Goal: Information Seeking & Learning: Learn about a topic

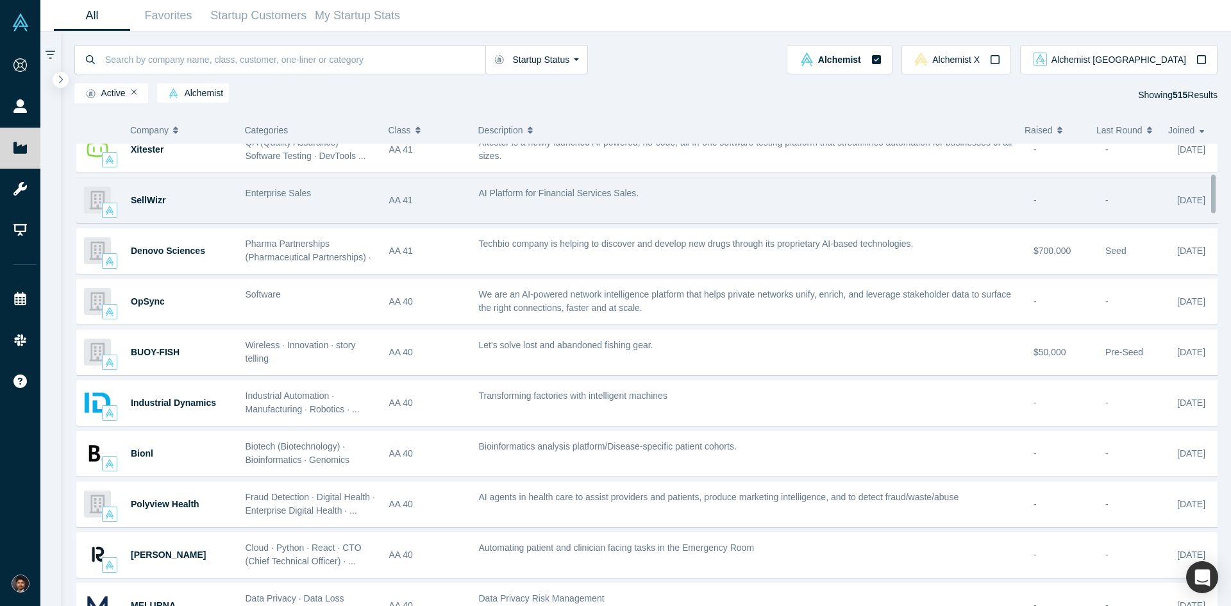
scroll to position [385, 0]
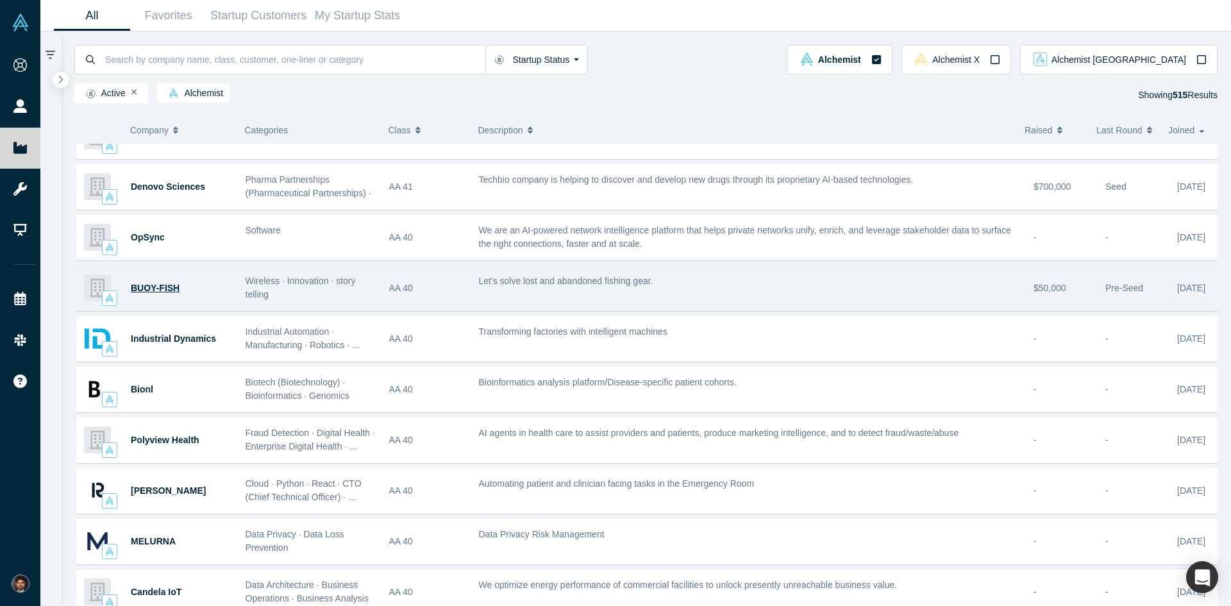
click at [155, 292] on span "BUOY-FISH" at bounding box center [155, 288] width 49 height 10
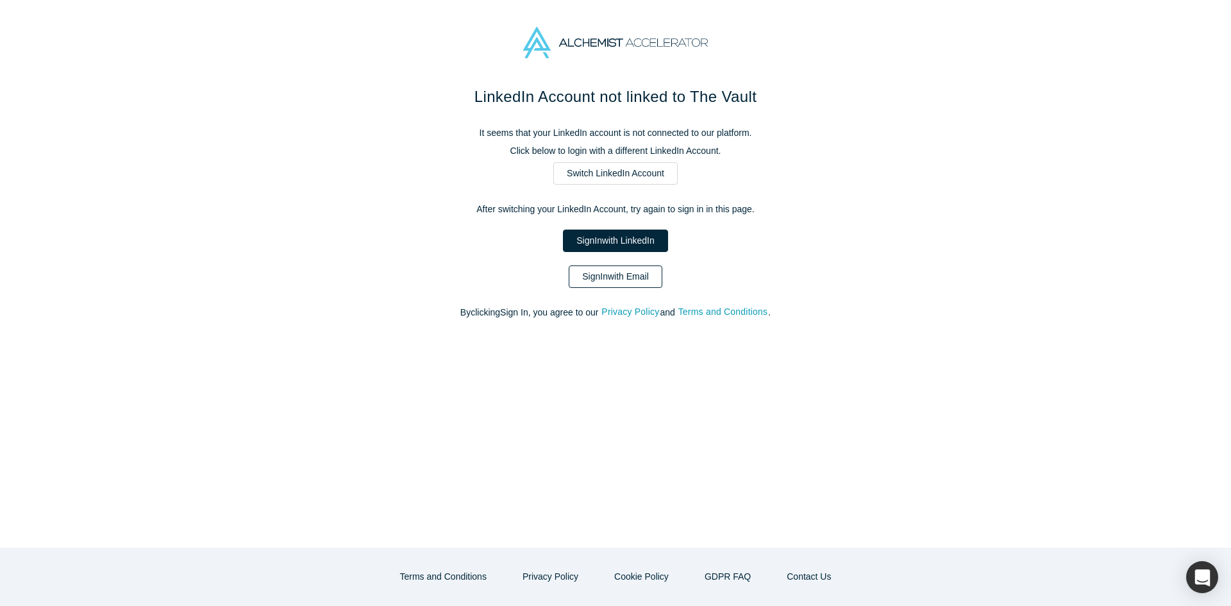
click at [611, 286] on link "Sign In with Email" at bounding box center [616, 277] width 94 height 22
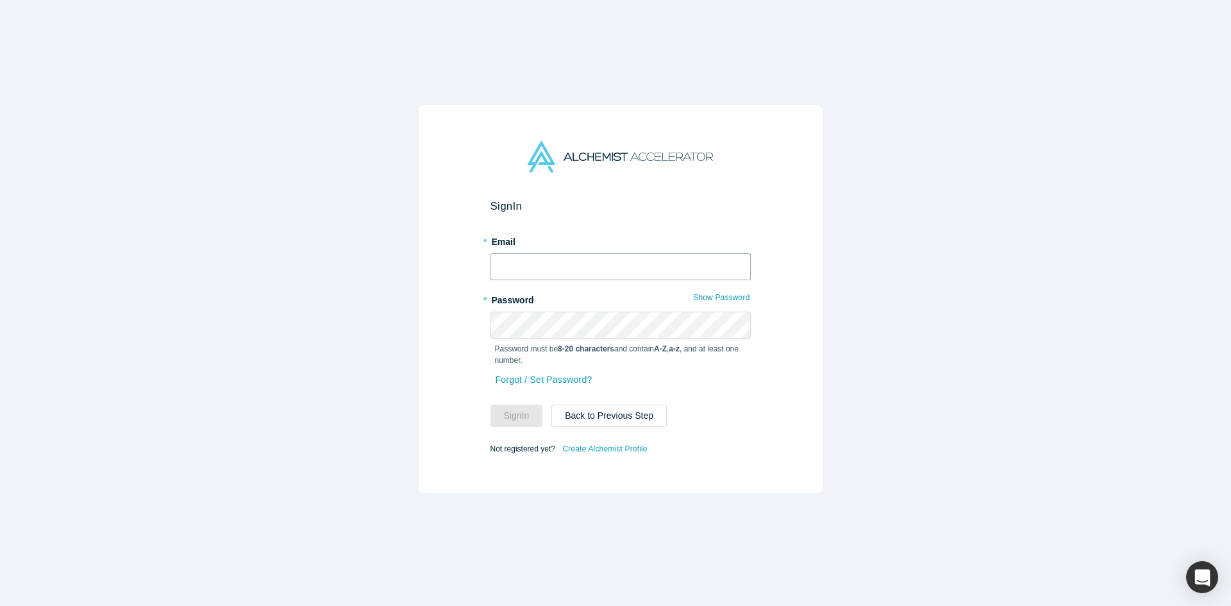
click at [537, 264] on input "text" at bounding box center [621, 266] width 260 height 27
type input "[EMAIL_ADDRESS][DOMAIN_NAME]"
click at [491, 405] on button "Sign In" at bounding box center [517, 416] width 53 height 22
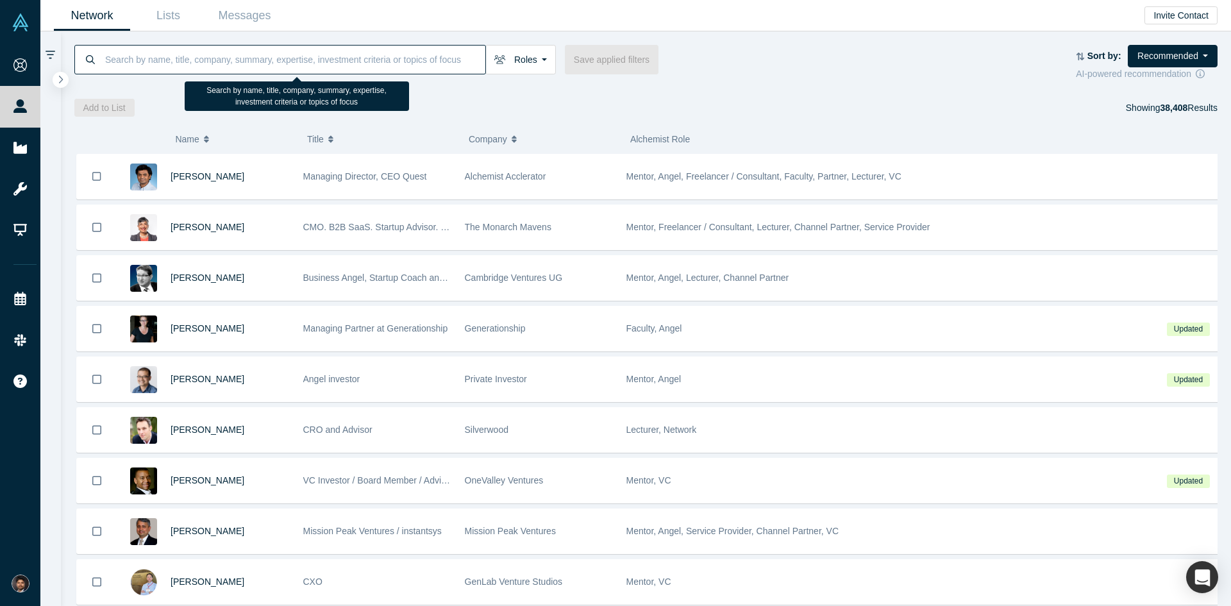
click at [175, 57] on input at bounding box center [295, 59] width 382 height 30
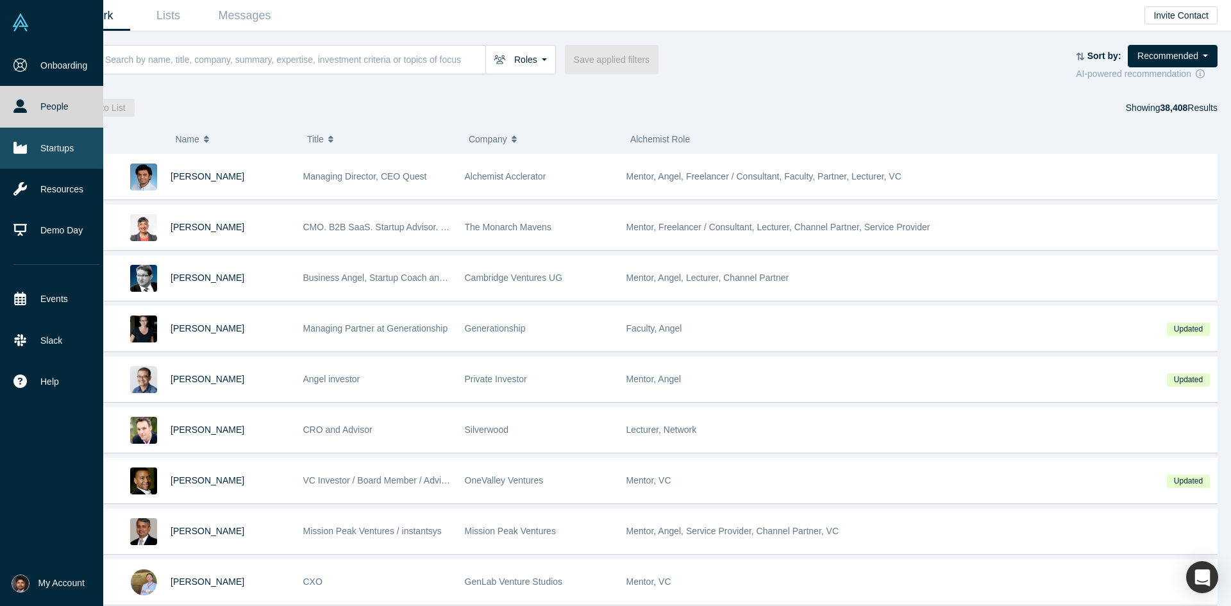
click at [46, 143] on link "Startups" at bounding box center [56, 148] width 113 height 41
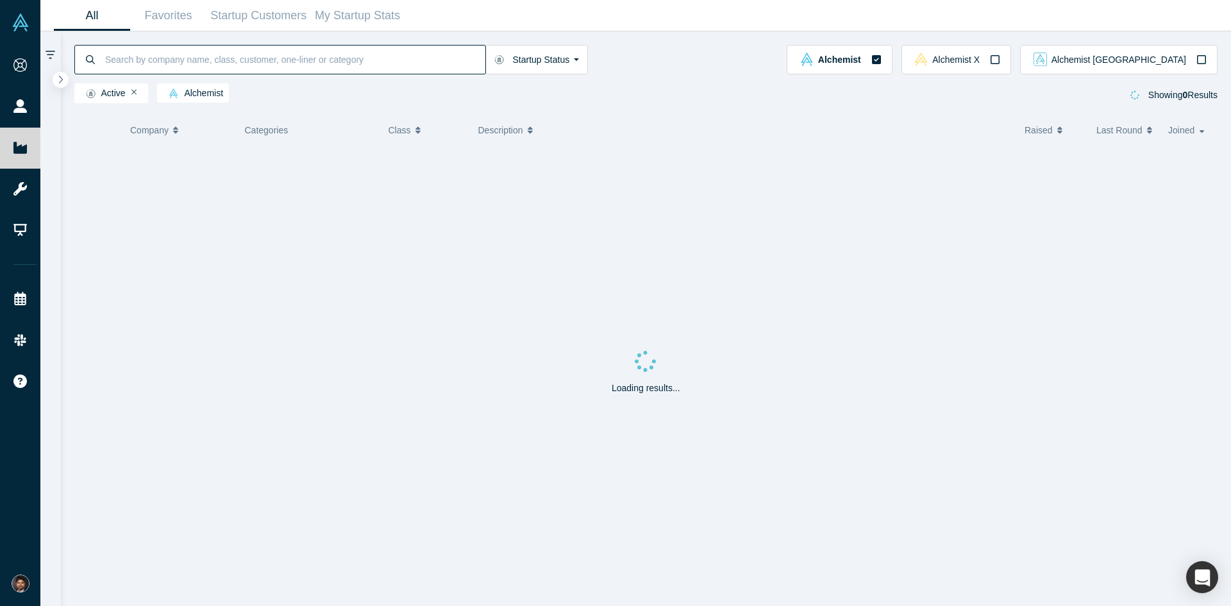
click at [169, 60] on input at bounding box center [295, 59] width 382 height 30
type input "school"
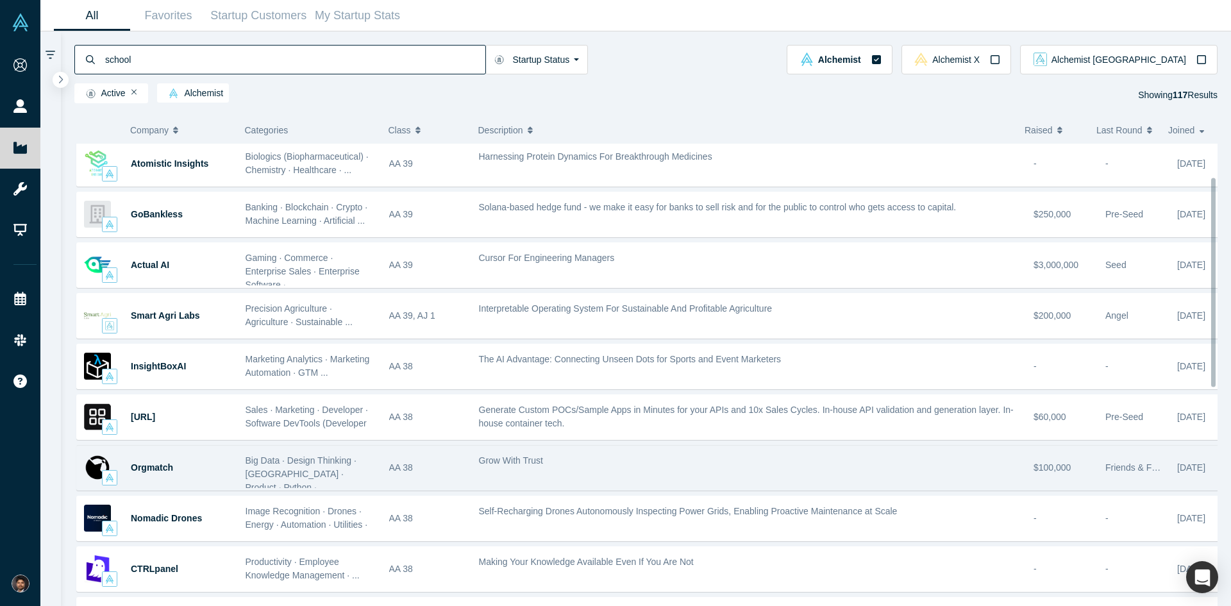
scroll to position [192, 0]
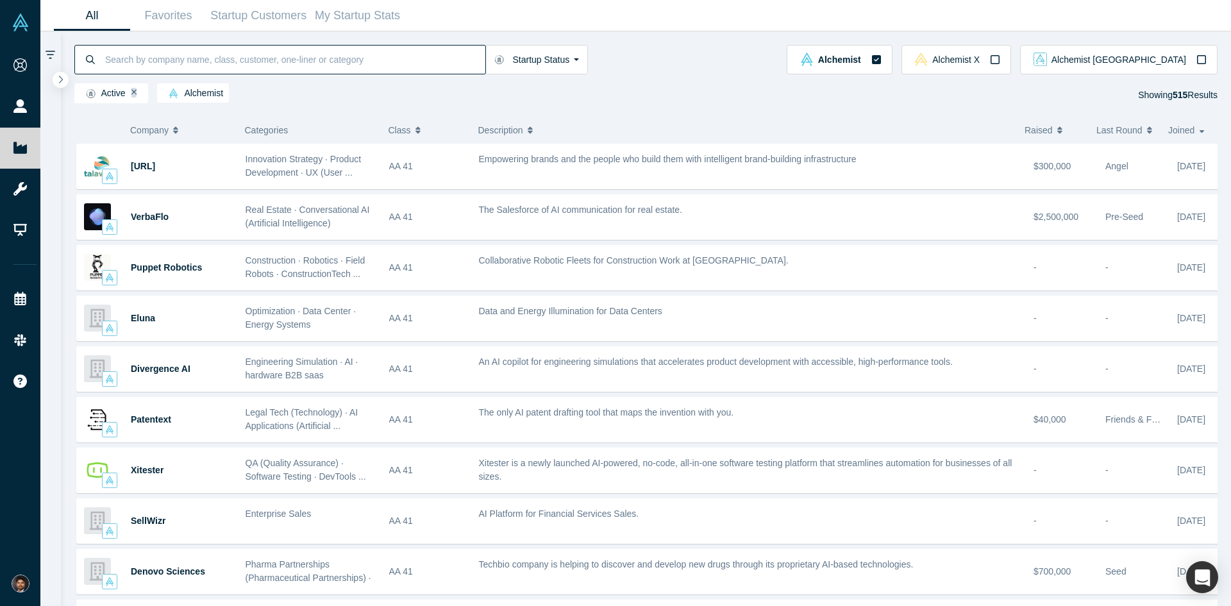
click at [133, 92] on icon "Remove Filter" at bounding box center [134, 92] width 6 height 9
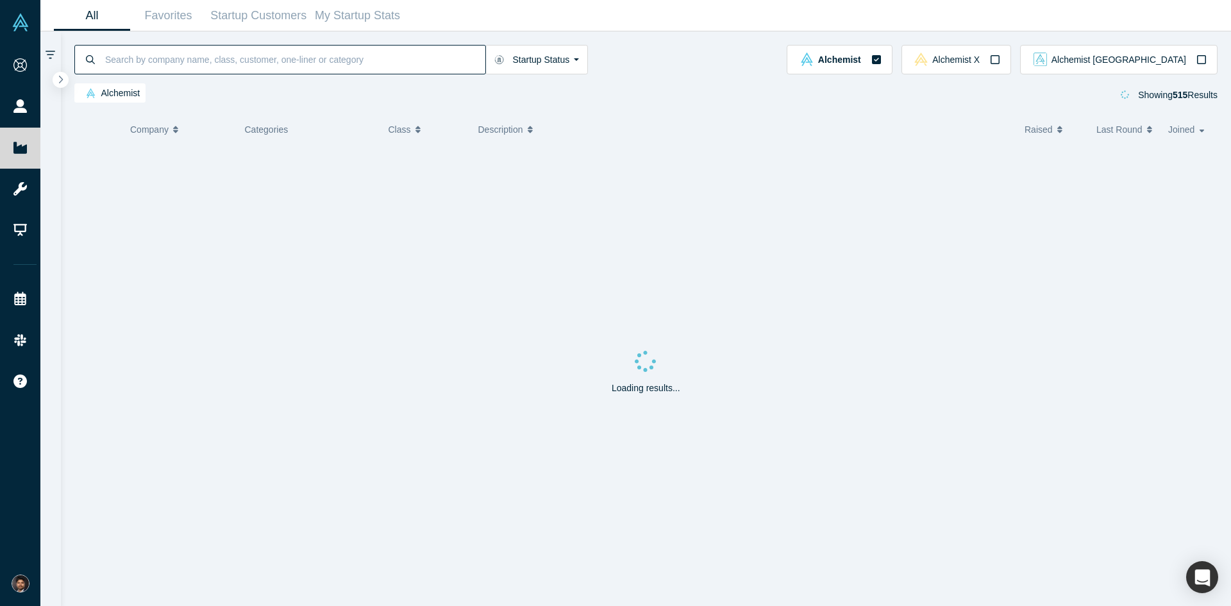
click at [141, 62] on input at bounding box center [295, 59] width 382 height 30
type input "school"
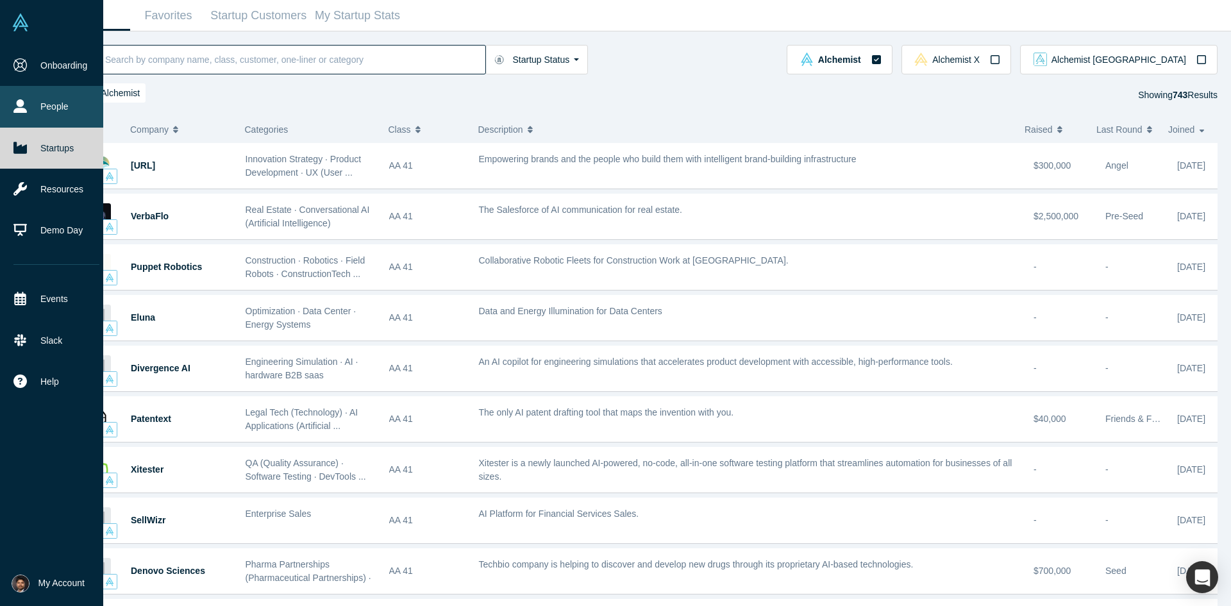
click at [52, 109] on link "People" at bounding box center [56, 106] width 113 height 41
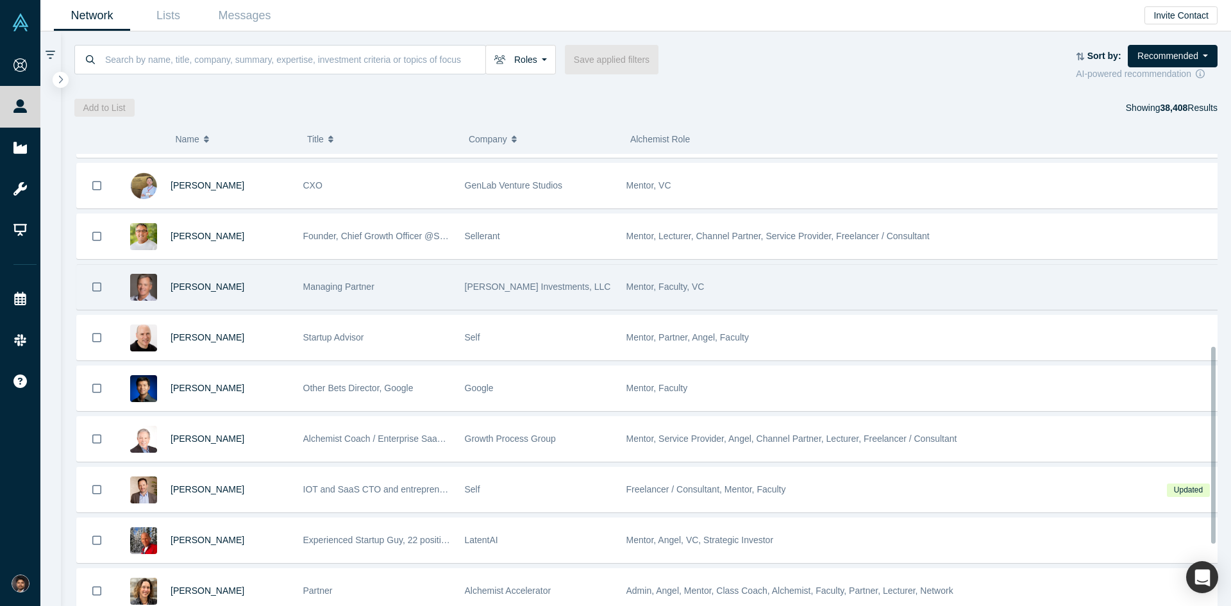
scroll to position [449, 0]
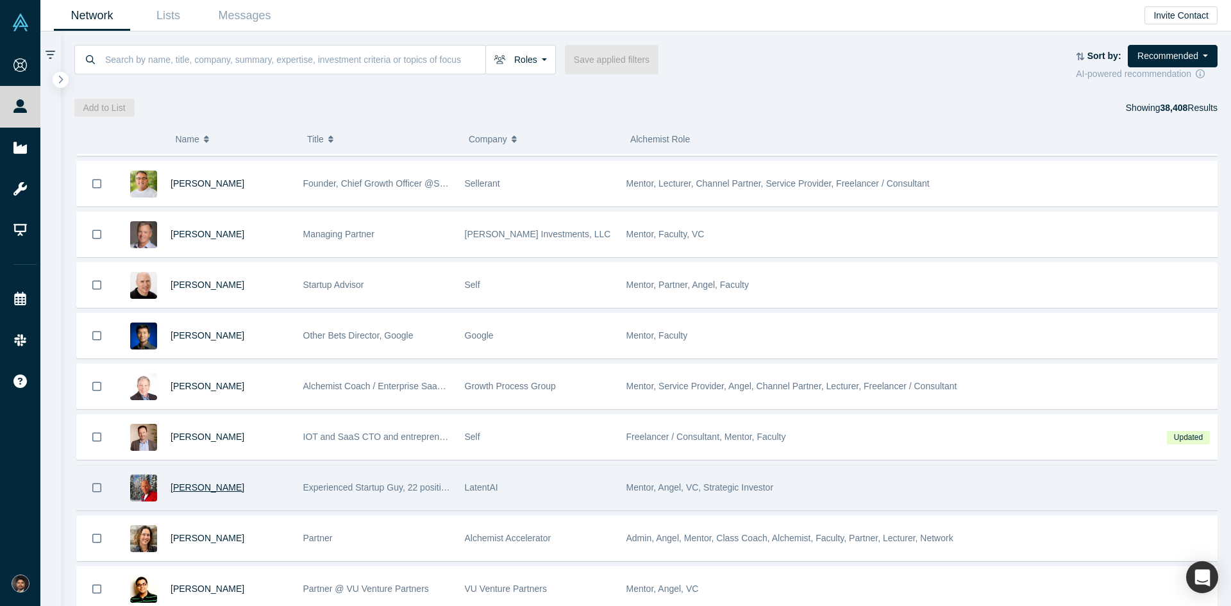
click at [205, 489] on span "[PERSON_NAME]" at bounding box center [208, 487] width 74 height 10
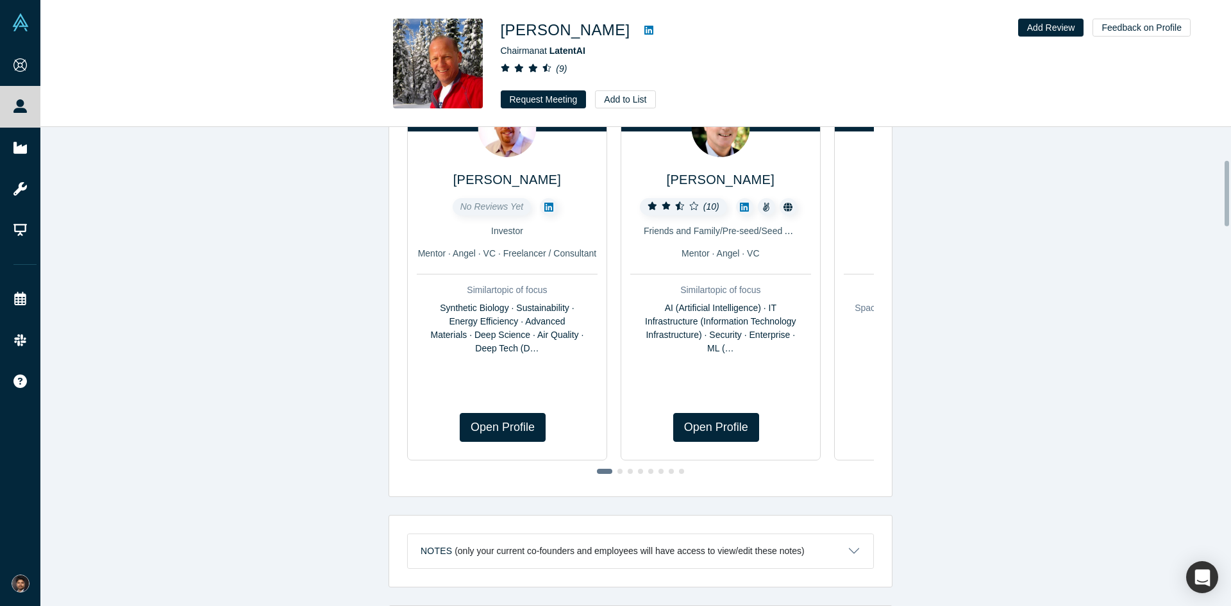
scroll to position [128, 0]
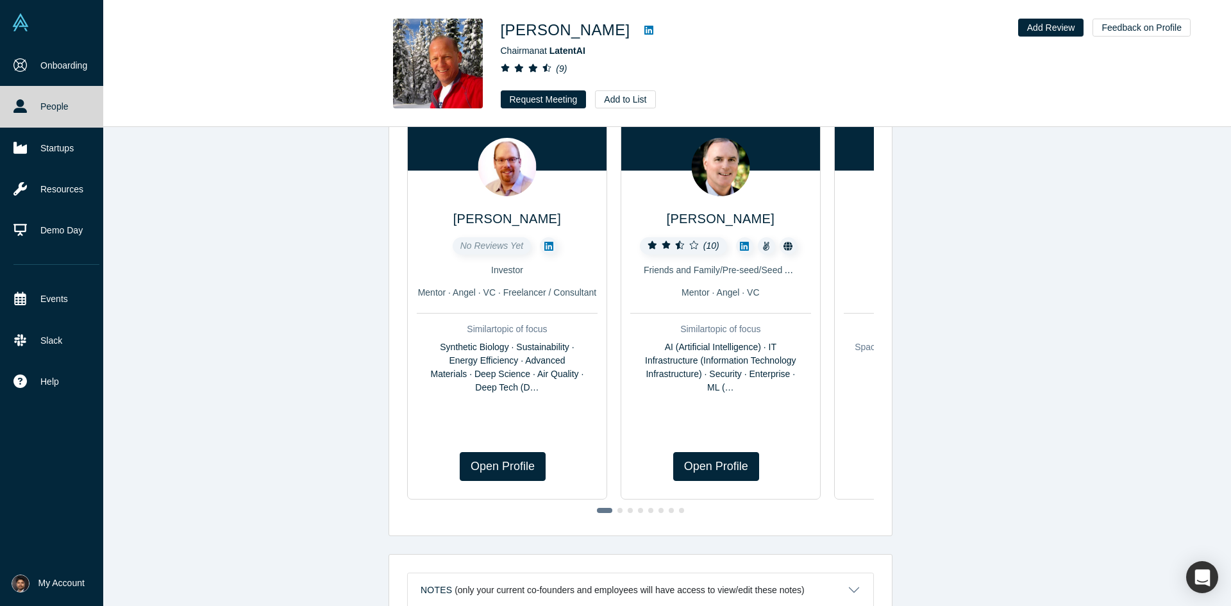
click at [25, 98] on link "People" at bounding box center [56, 106] width 113 height 41
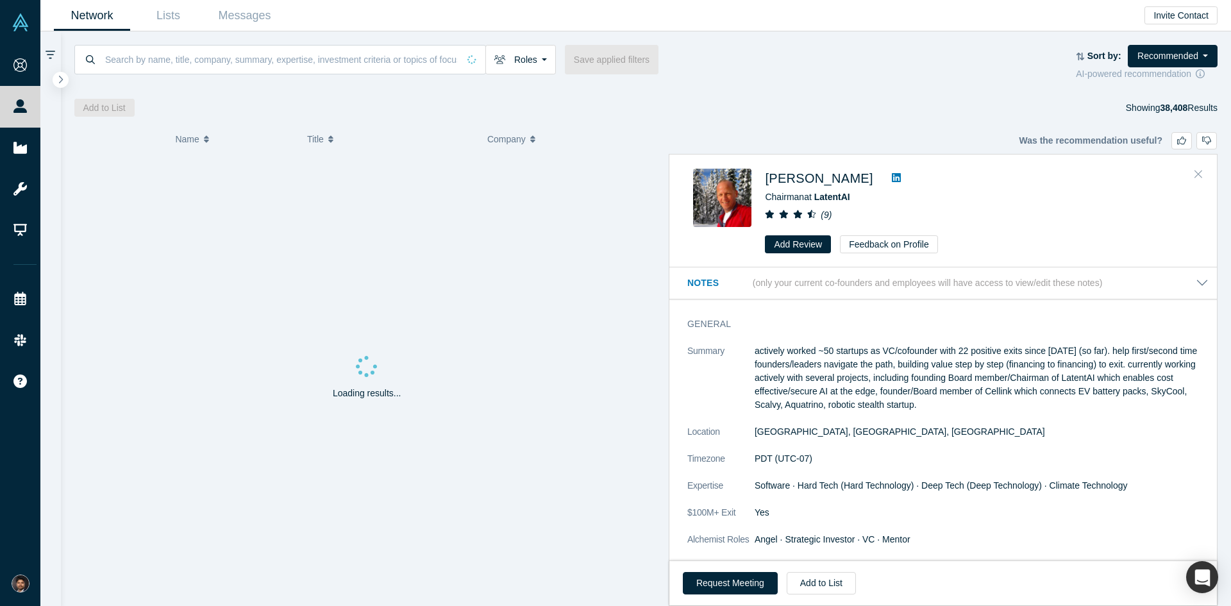
click at [1201, 178] on icon "Close" at bounding box center [1199, 174] width 8 height 12
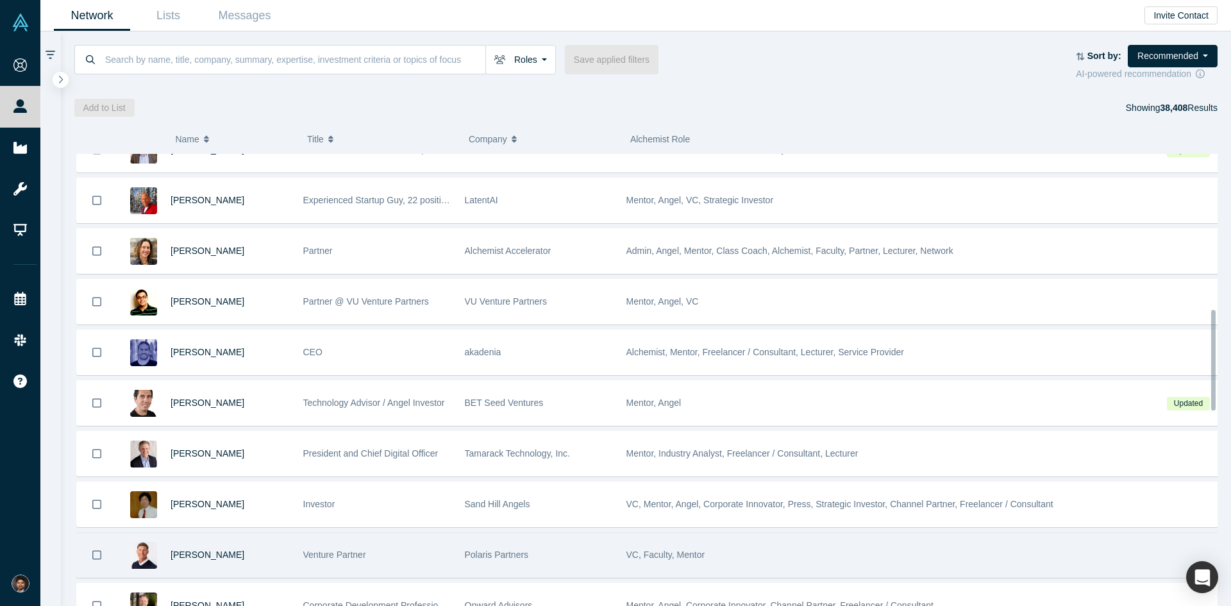
scroll to position [754, 0]
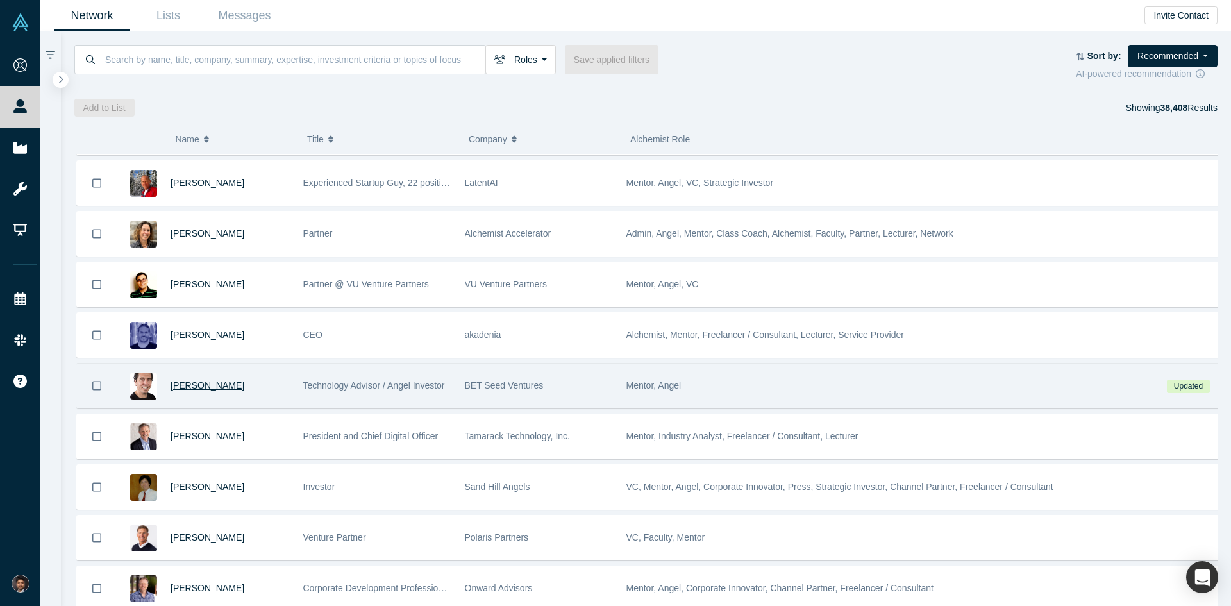
click at [210, 385] on span "Boris Livshutz" at bounding box center [208, 385] width 74 height 10
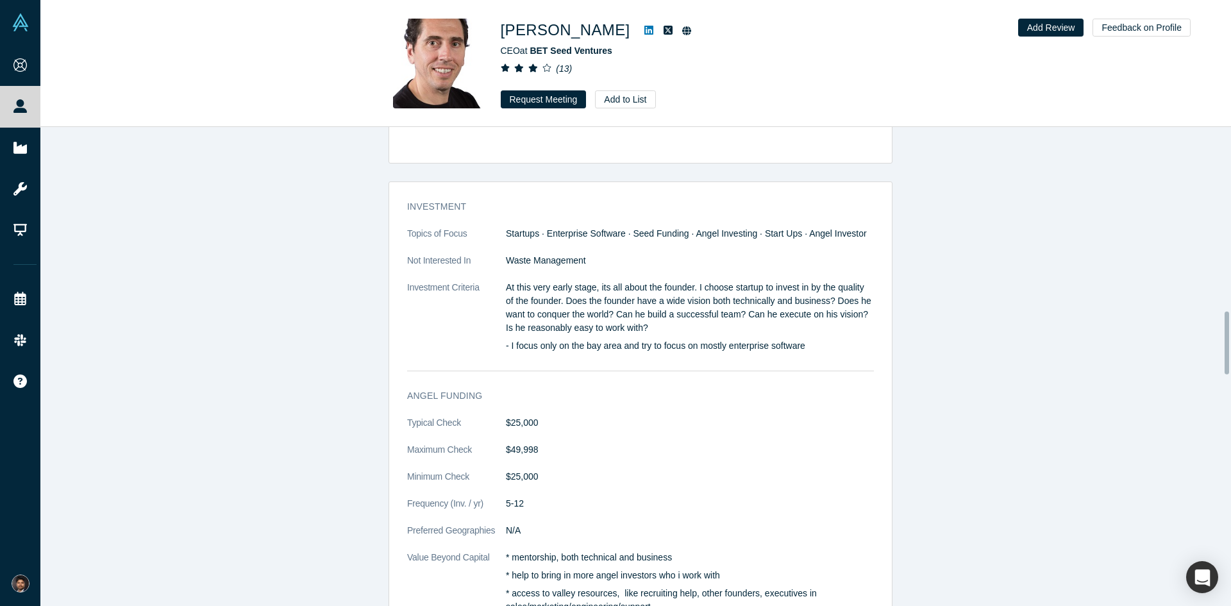
scroll to position [1462, 0]
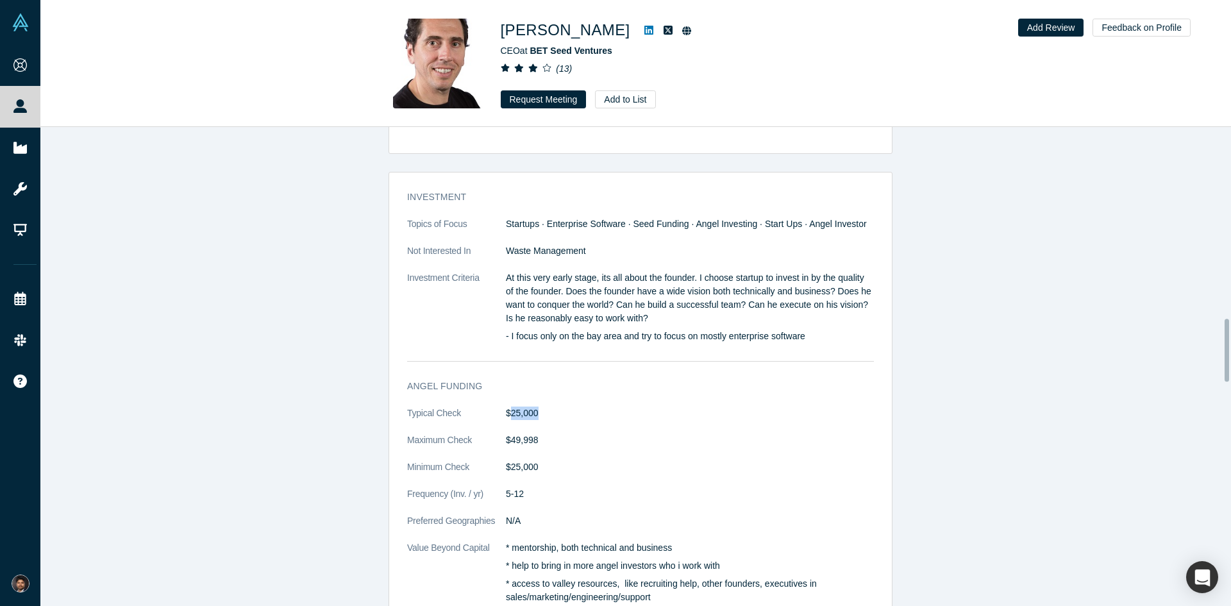
drag, startPoint x: 507, startPoint y: 402, endPoint x: 534, endPoint y: 399, distance: 27.8
click at [534, 407] on dd "$25,000" at bounding box center [690, 413] width 368 height 13
drag, startPoint x: 508, startPoint y: 427, endPoint x: 531, endPoint y: 427, distance: 23.1
click at [531, 434] on dd "$49,998" at bounding box center [690, 440] width 368 height 13
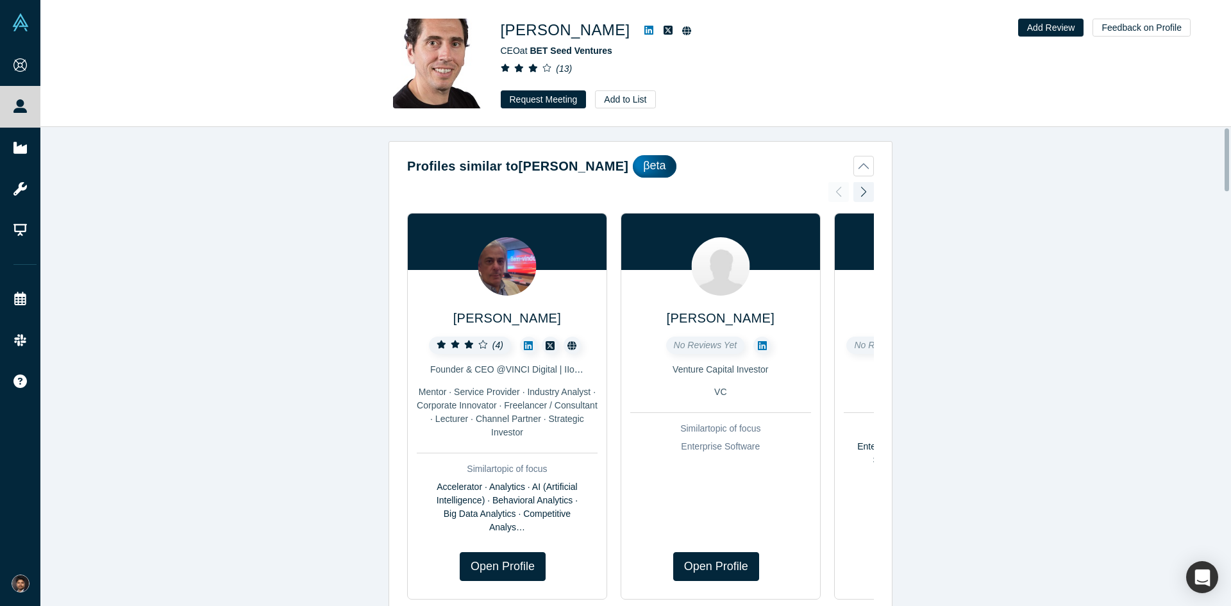
scroll to position [0, 0]
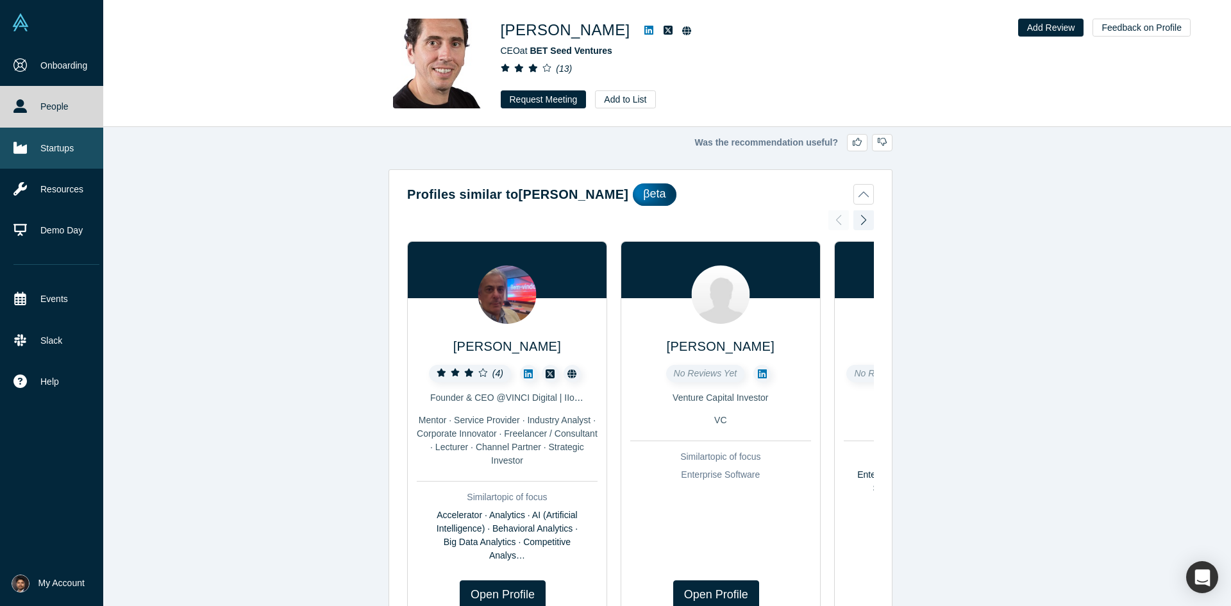
click at [38, 142] on link "Startups" at bounding box center [56, 148] width 113 height 41
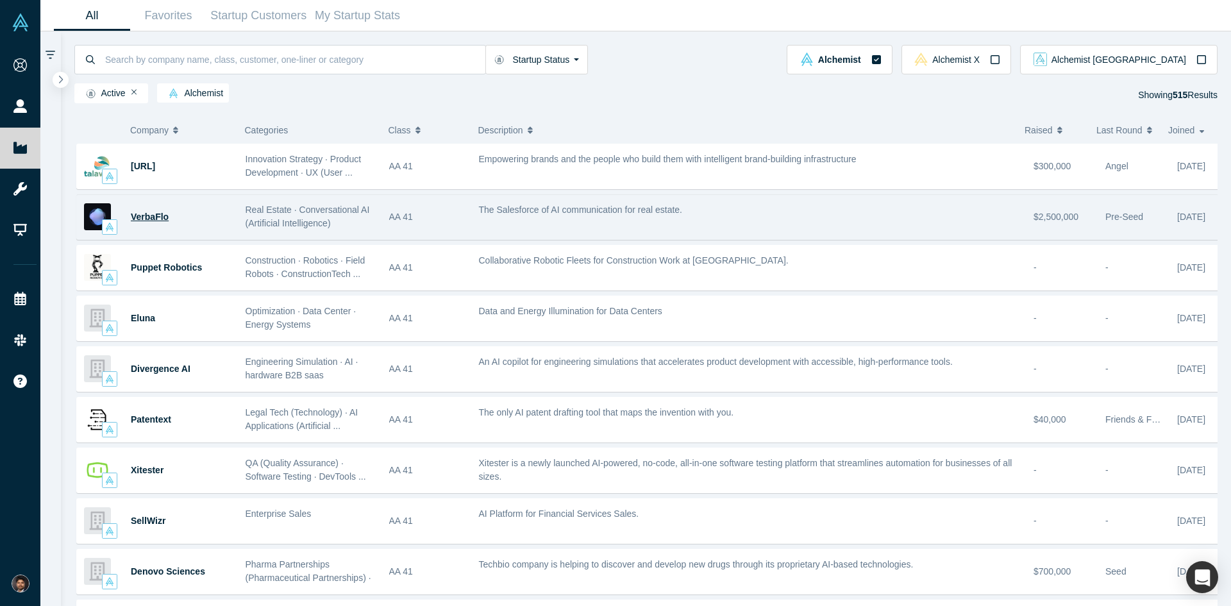
click at [161, 219] on span "VerbaFlo" at bounding box center [150, 217] width 38 height 10
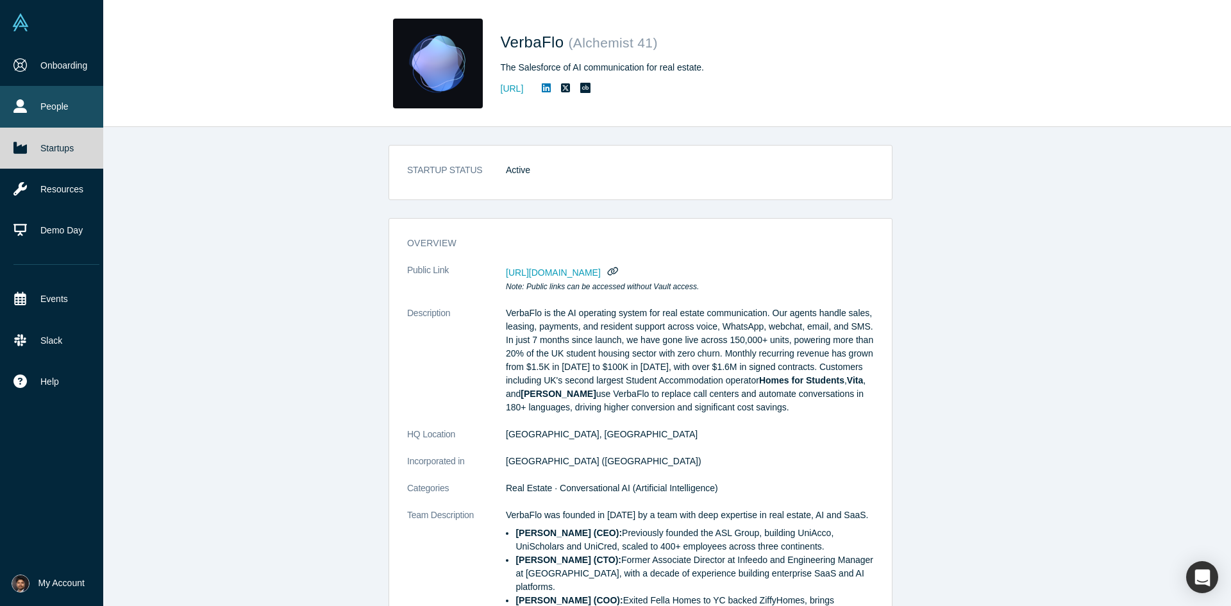
click at [52, 104] on link "People" at bounding box center [56, 106] width 113 height 41
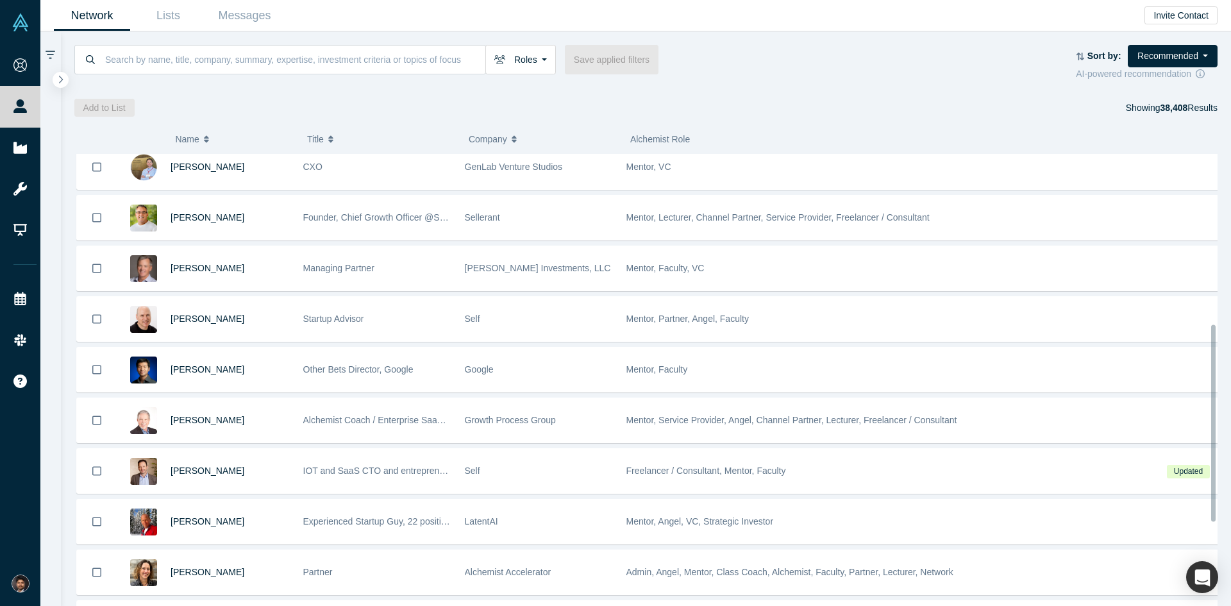
scroll to position [391, 0]
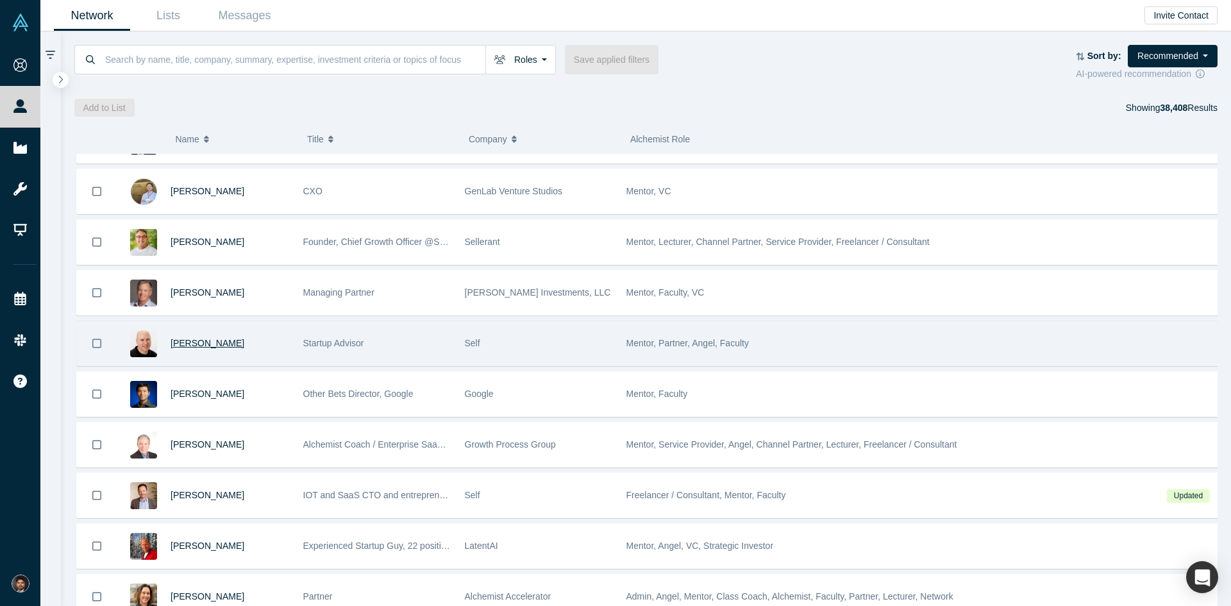
click at [209, 347] on span "Adam Frankl" at bounding box center [208, 343] width 74 height 10
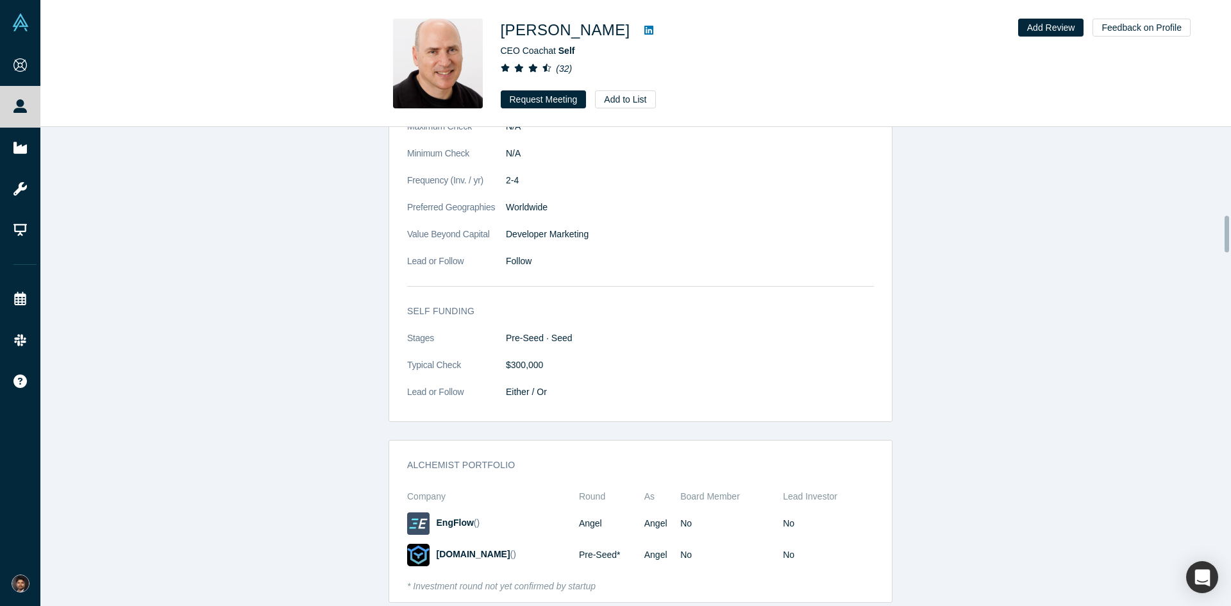
scroll to position [1154, 0]
